Goal: Task Accomplishment & Management: Manage account settings

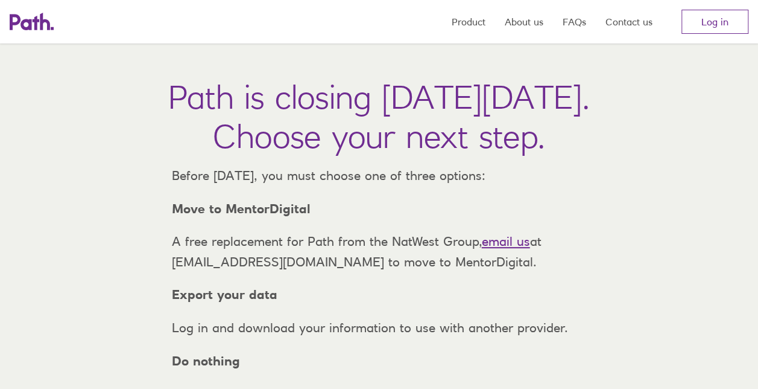
scroll to position [60, 0]
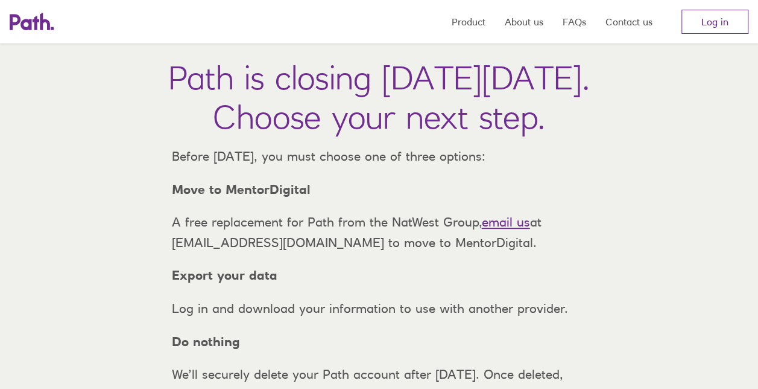
click at [502, 229] on link "email us" at bounding box center [506, 221] width 48 height 15
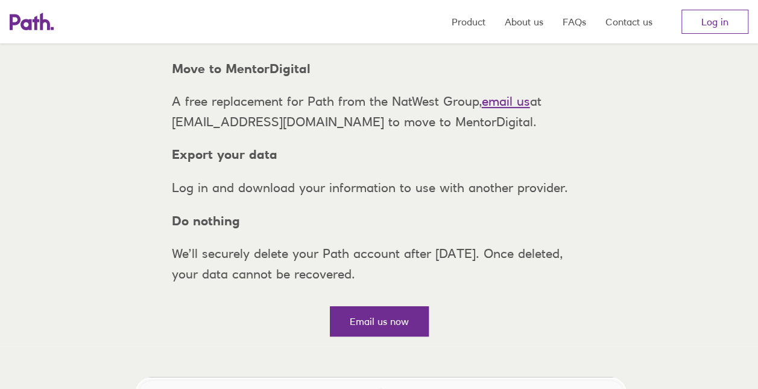
scroll to position [0, 0]
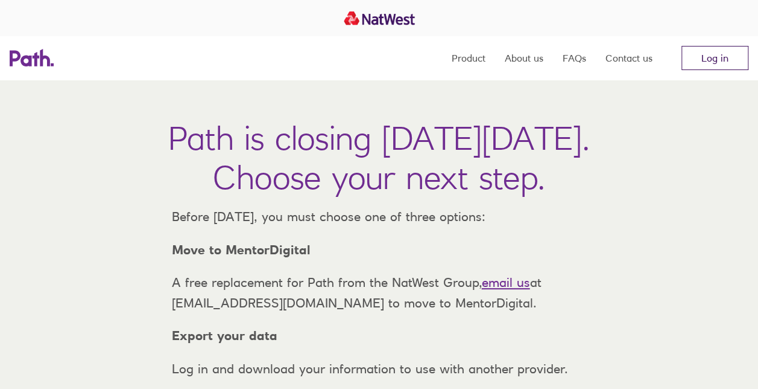
click at [712, 59] on link "Log in" at bounding box center [715, 58] width 67 height 24
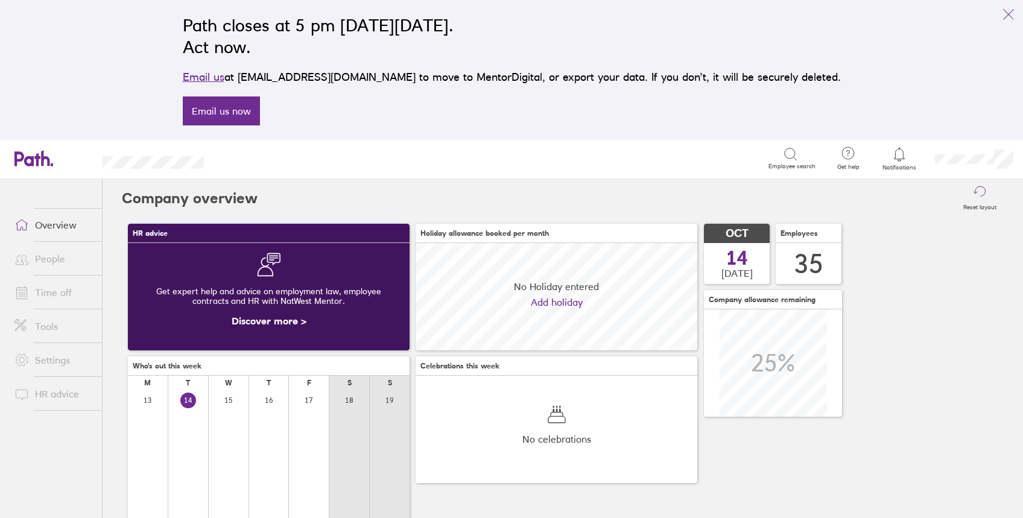
scroll to position [107, 282]
click at [57, 288] on link "Time off" at bounding box center [53, 293] width 97 height 24
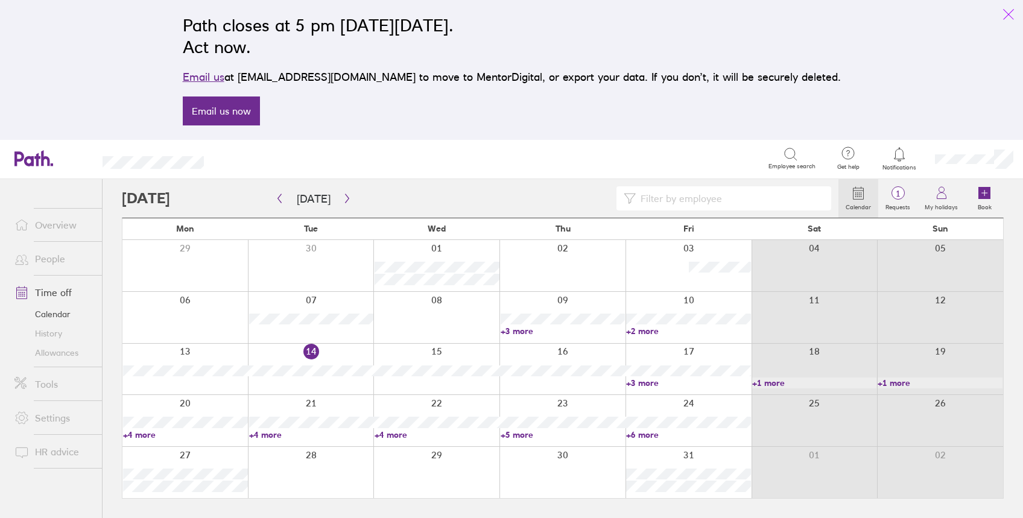
click at [1006, 10] on icon "link" at bounding box center [1009, 14] width 14 height 14
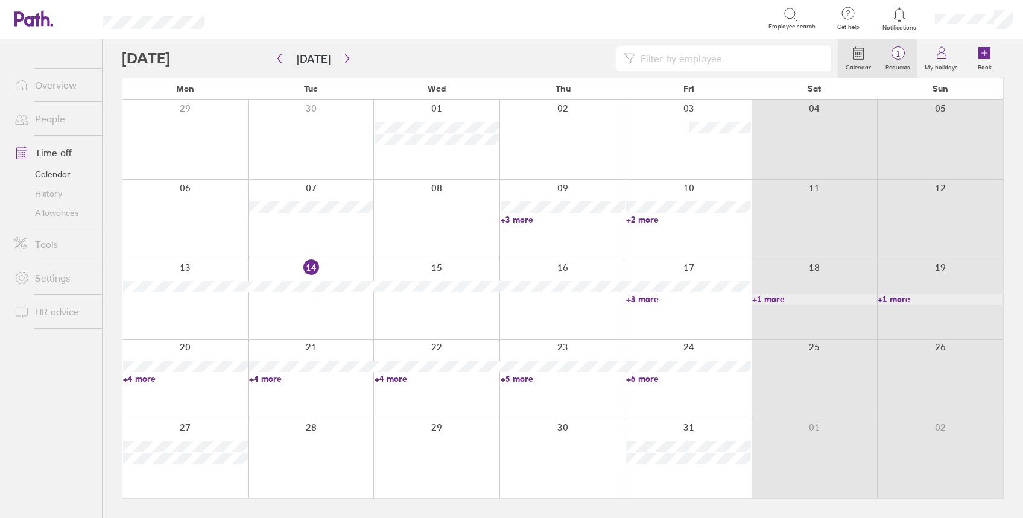
drag, startPoint x: 907, startPoint y: 60, endPoint x: 895, endPoint y: 62, distance: 12.3
click at [907, 60] on label "Requests" at bounding box center [897, 65] width 39 height 11
